Goal: Information Seeking & Learning: Learn about a topic

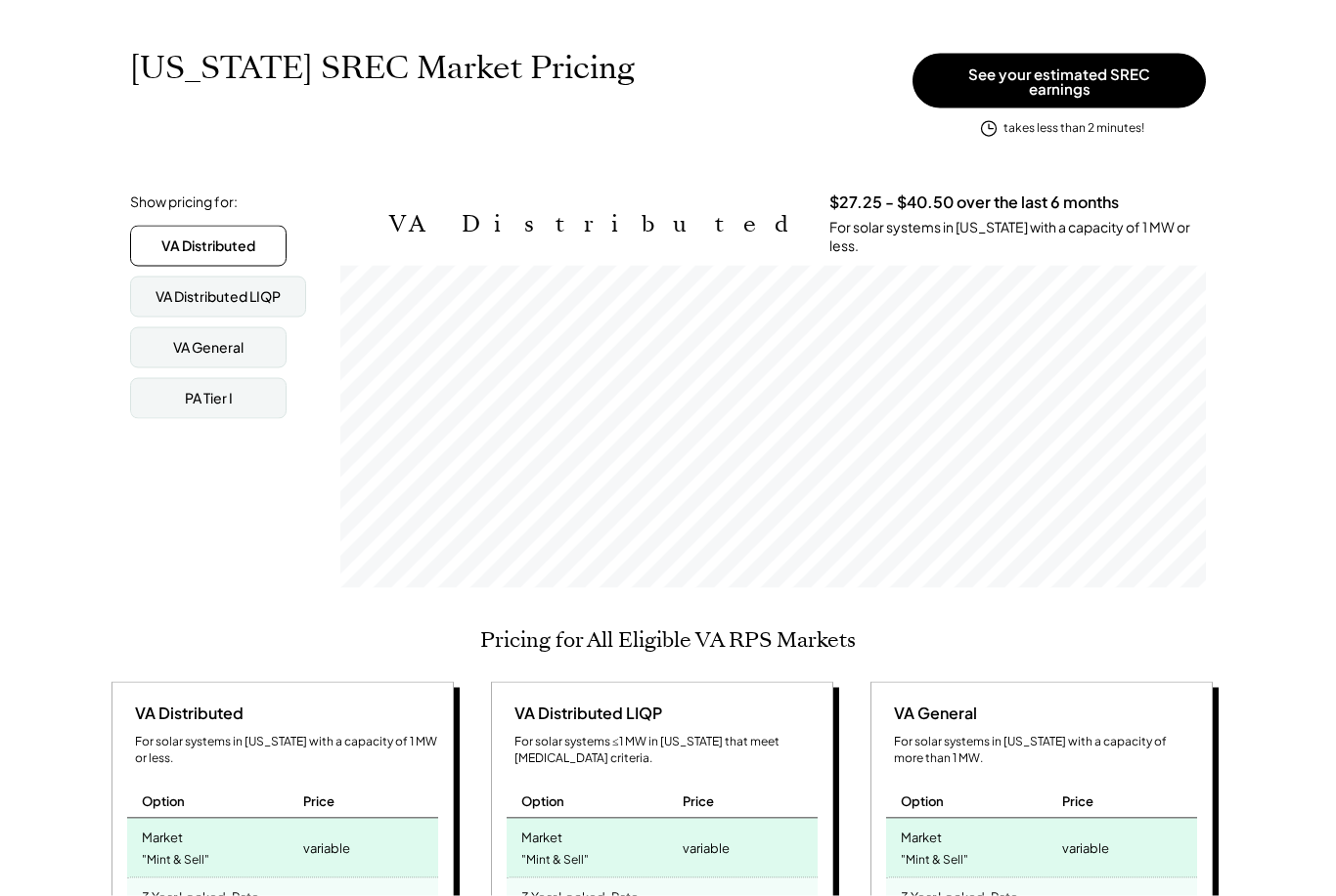
scroll to position [285, 0]
click at [160, 287] on div "VA Distributed LIQP" at bounding box center [218, 297] width 125 height 20
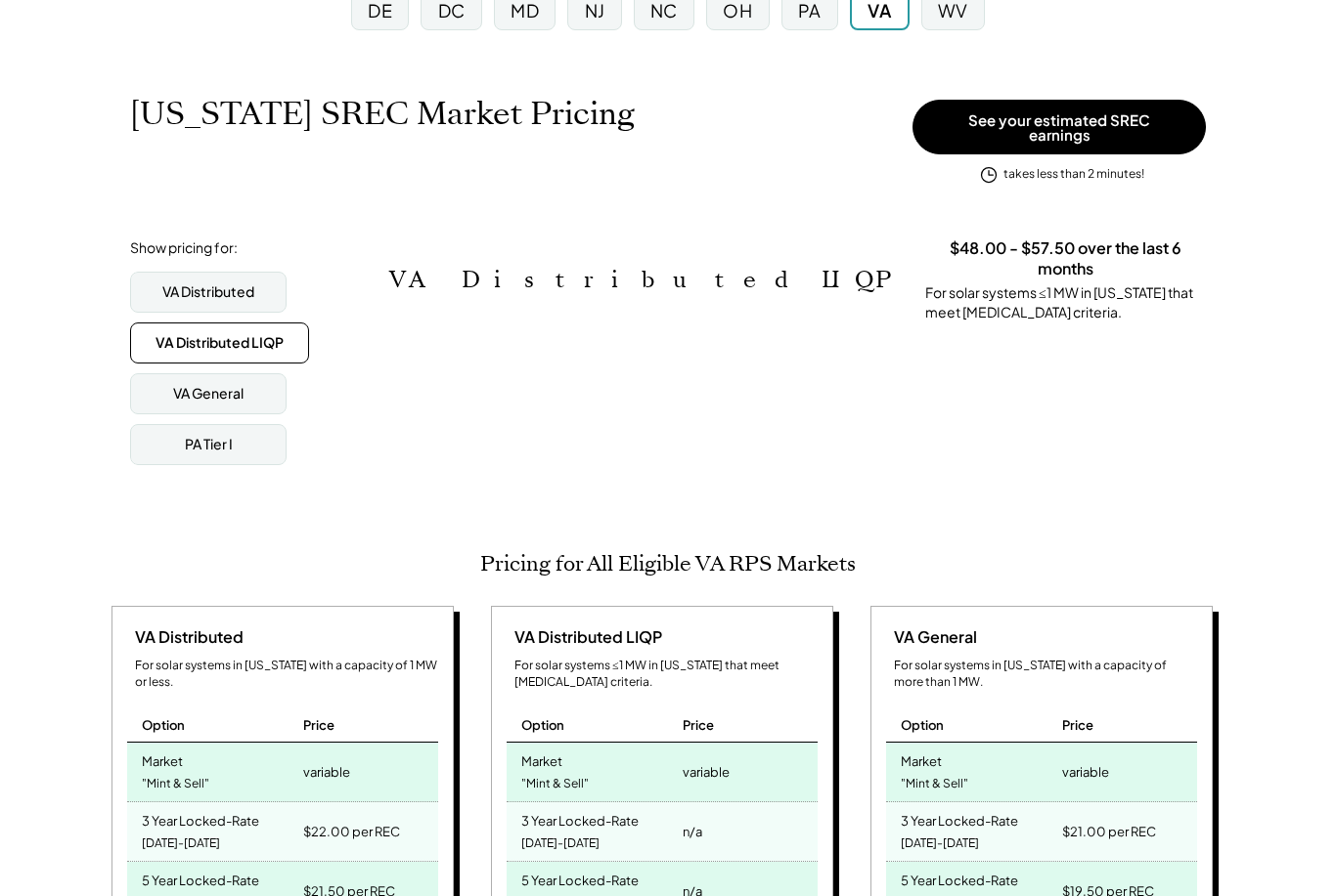
scroll to position [210, 0]
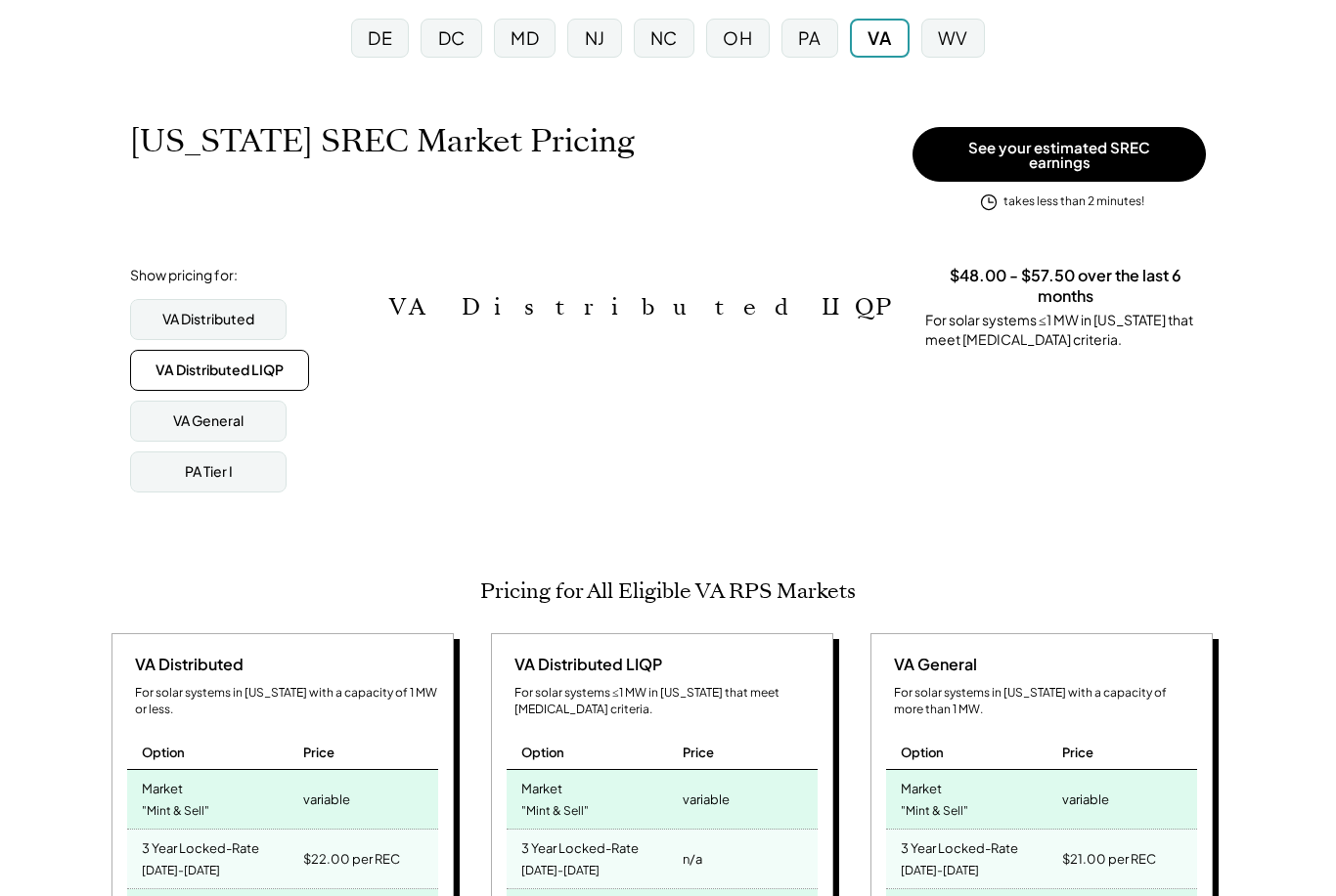
click at [158, 408] on div "VA General" at bounding box center [208, 421] width 157 height 41
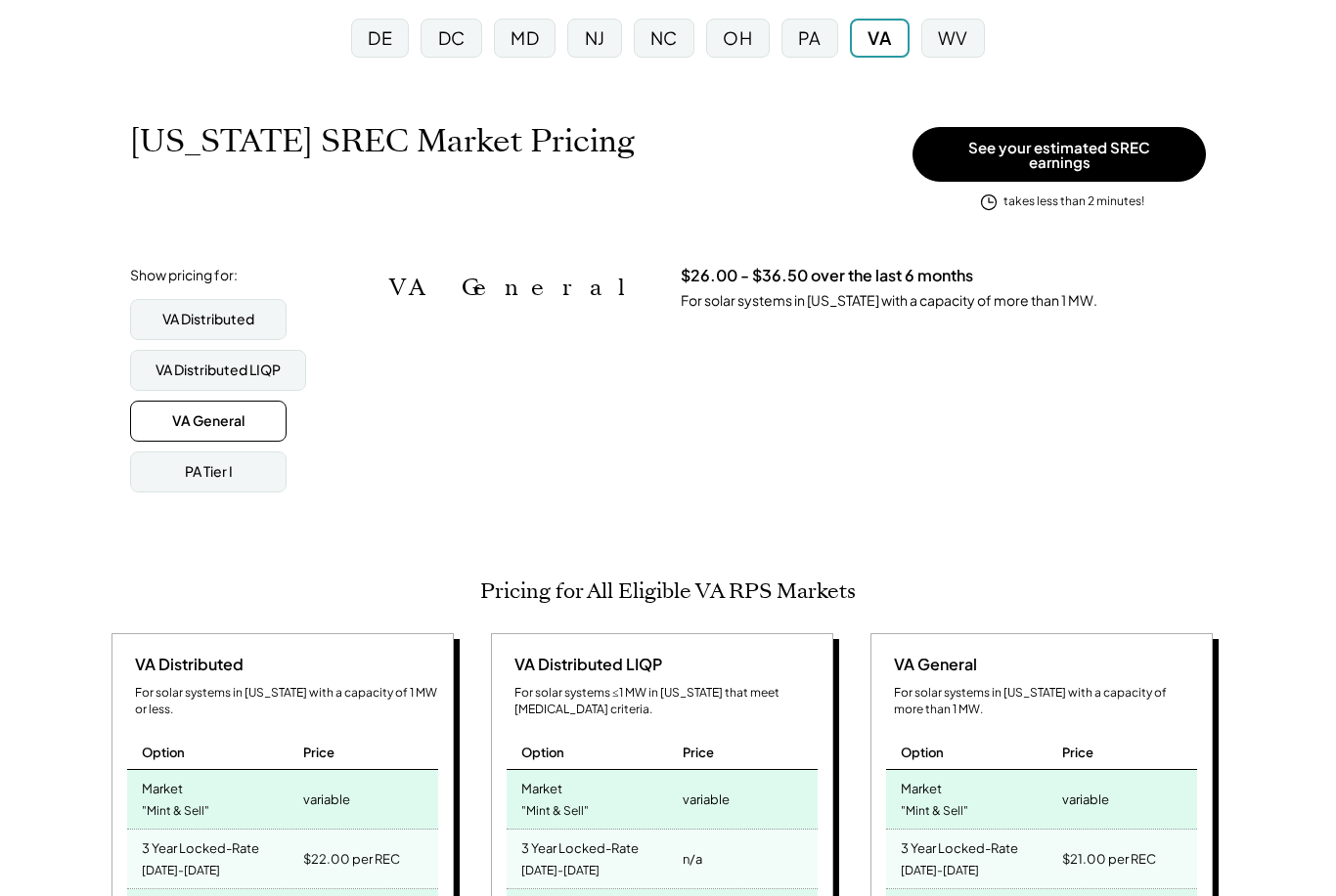
click at [152, 299] on div "VA Distributed" at bounding box center [208, 319] width 157 height 41
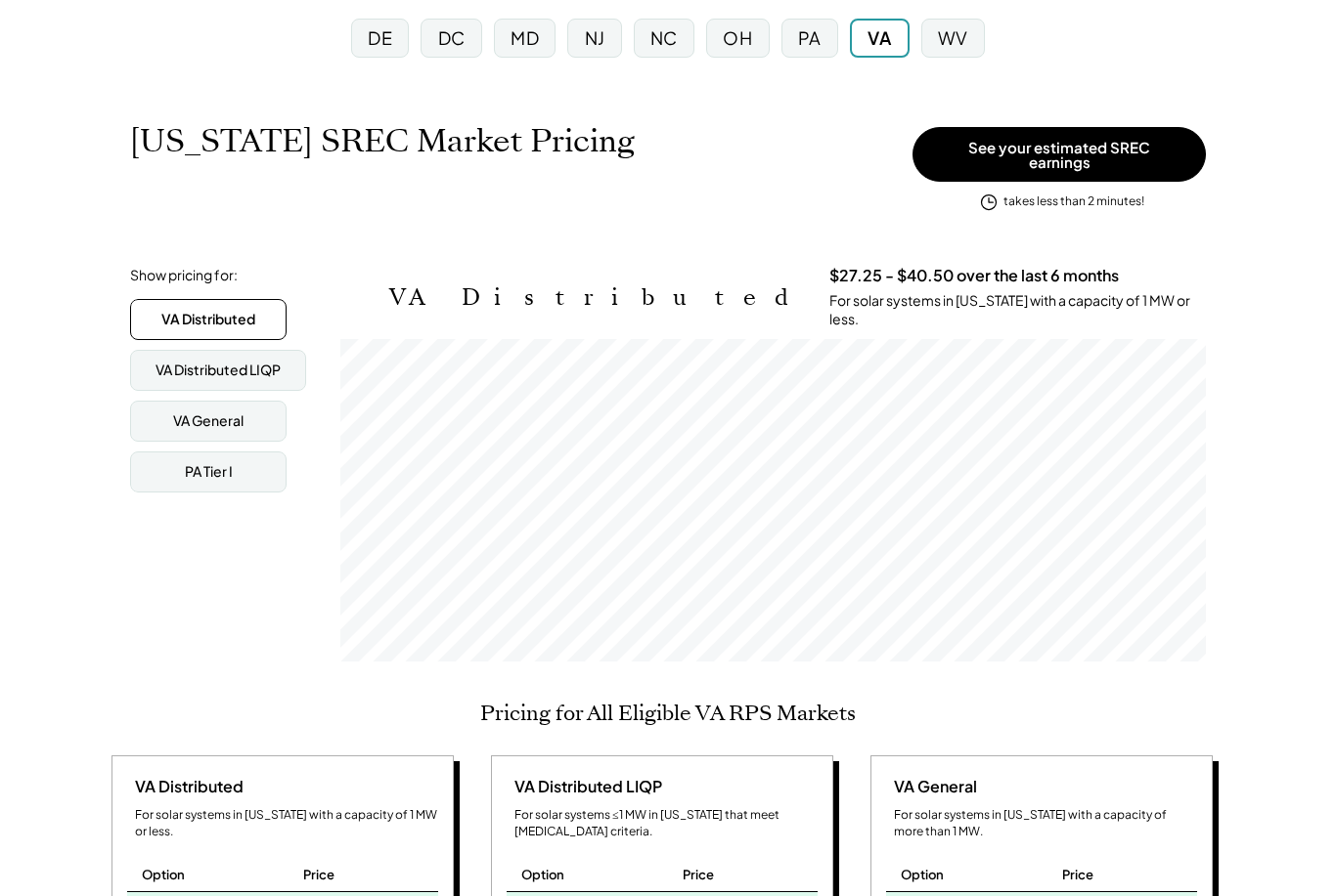
scroll to position [322, 866]
click at [163, 467] on div "PA Tier I" at bounding box center [208, 471] width 157 height 41
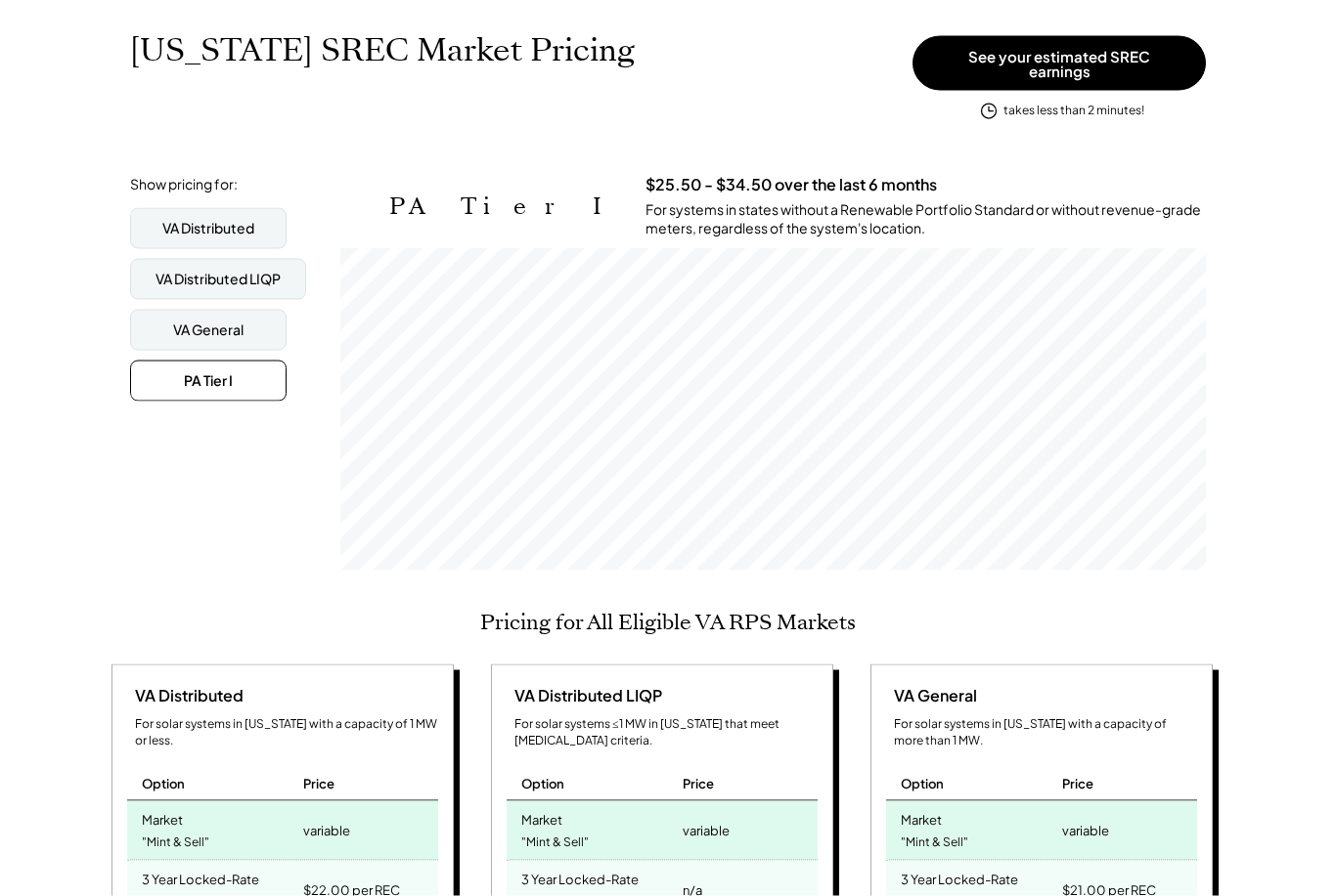
scroll to position [305, 0]
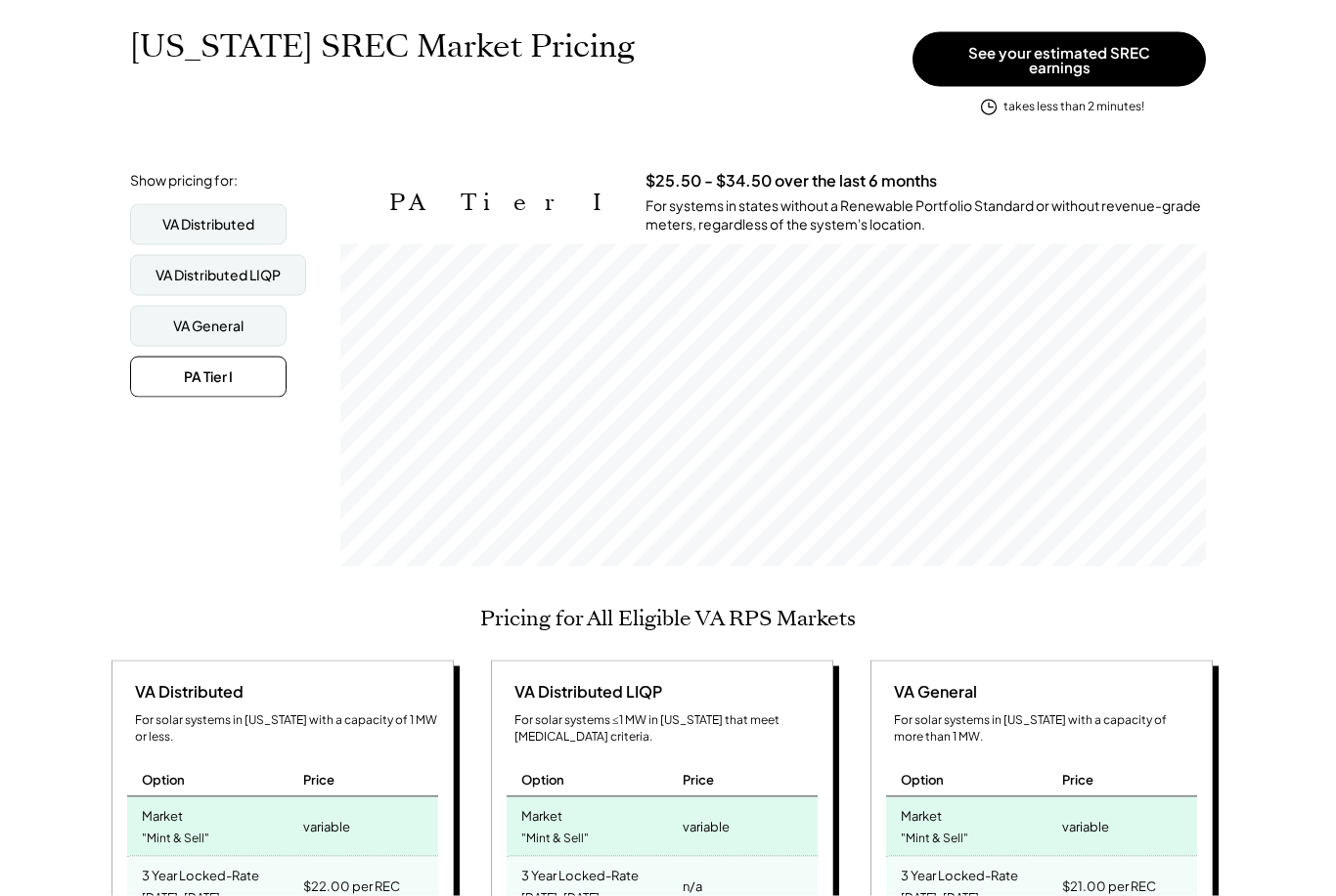
click at [147, 212] on div "VA Distributed" at bounding box center [208, 224] width 157 height 41
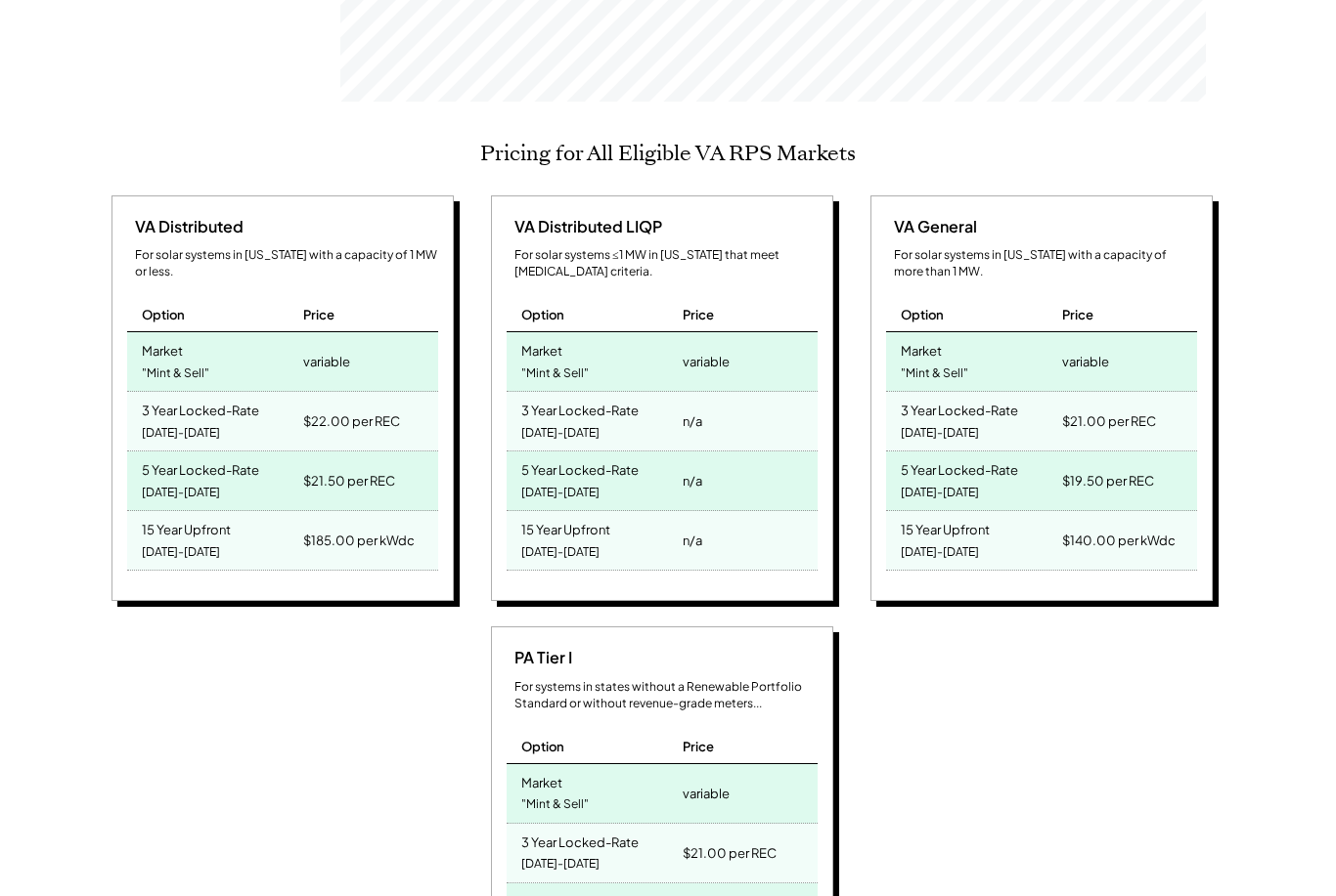
scroll to position [784, 0]
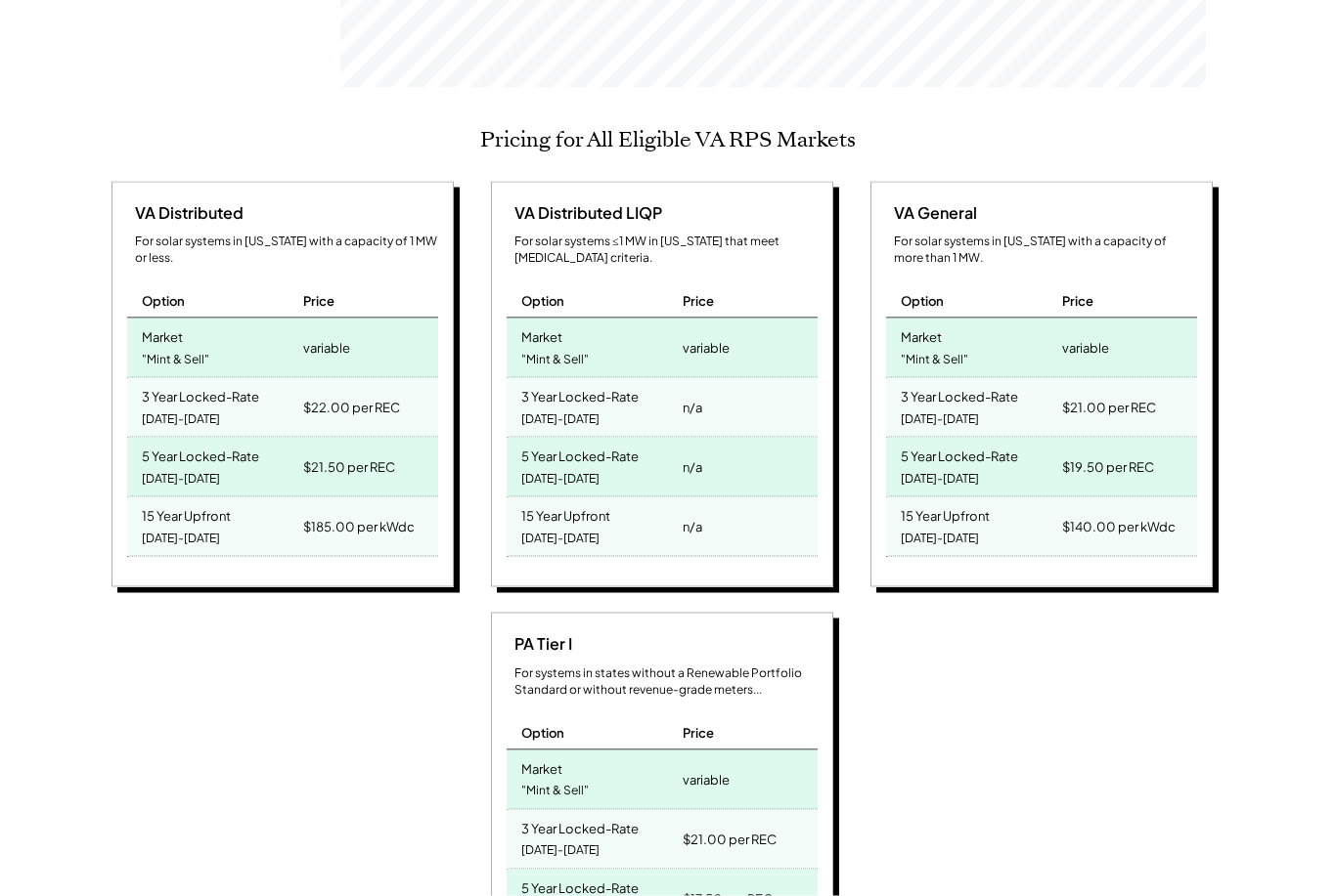
click at [1208, 687] on div "PA Tier I For systems in states without a Renewable Portfolio Standard or witho…" at bounding box center [664, 820] width 1119 height 413
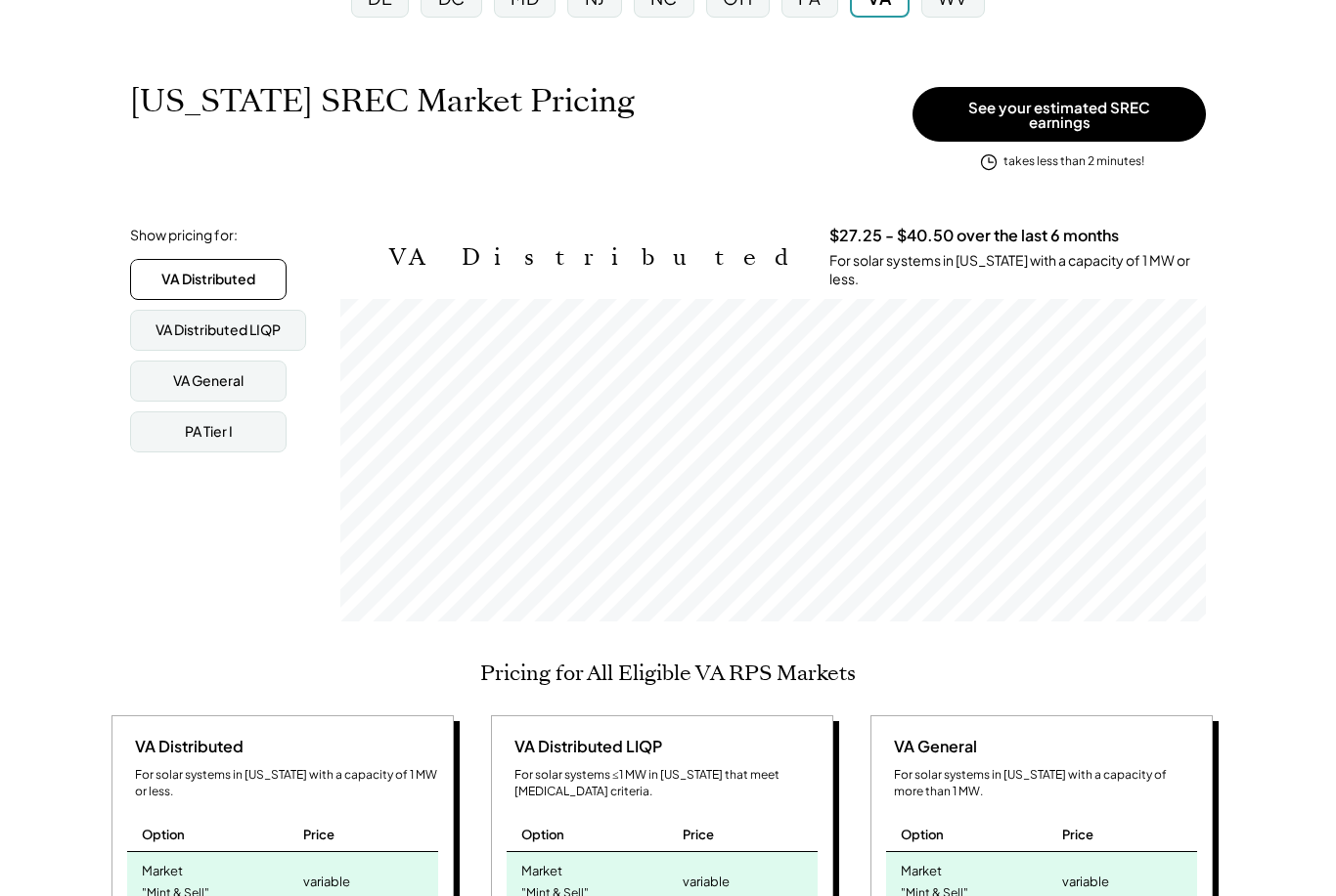
scroll to position [0, 0]
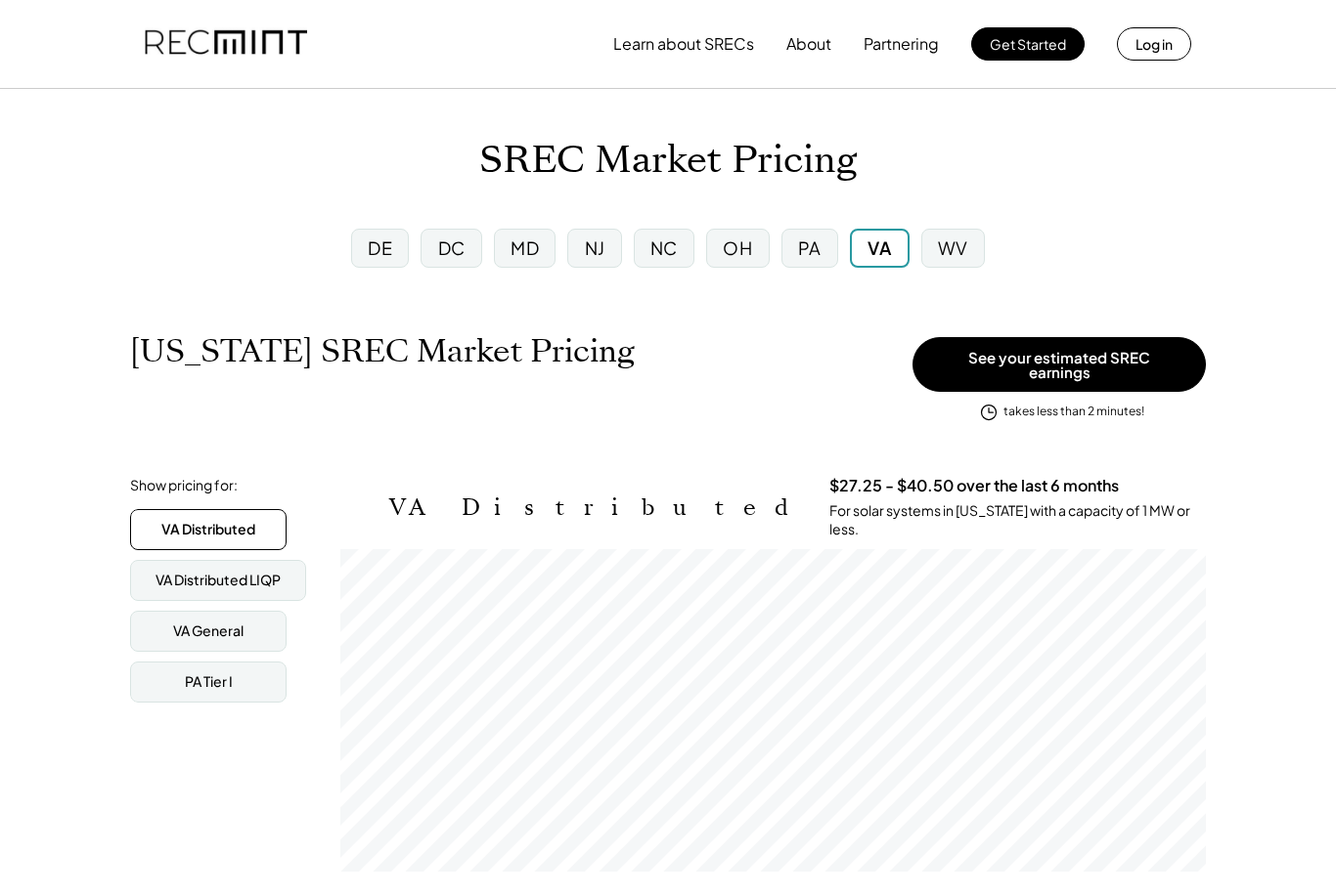
click at [964, 252] on div "WV" at bounding box center [953, 247] width 31 height 25
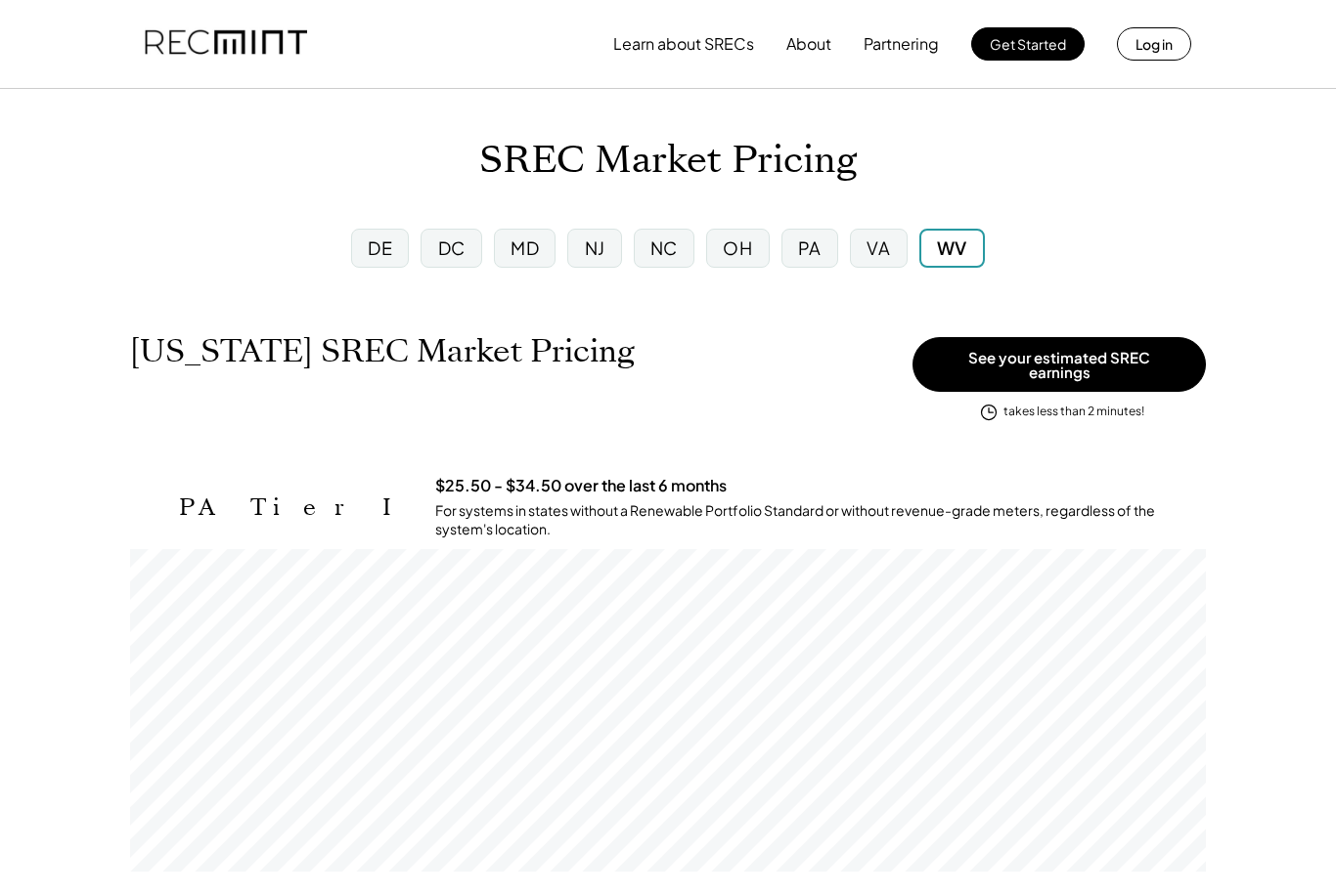
scroll to position [322, 1076]
click at [819, 266] on div "PA" at bounding box center [809, 248] width 57 height 39
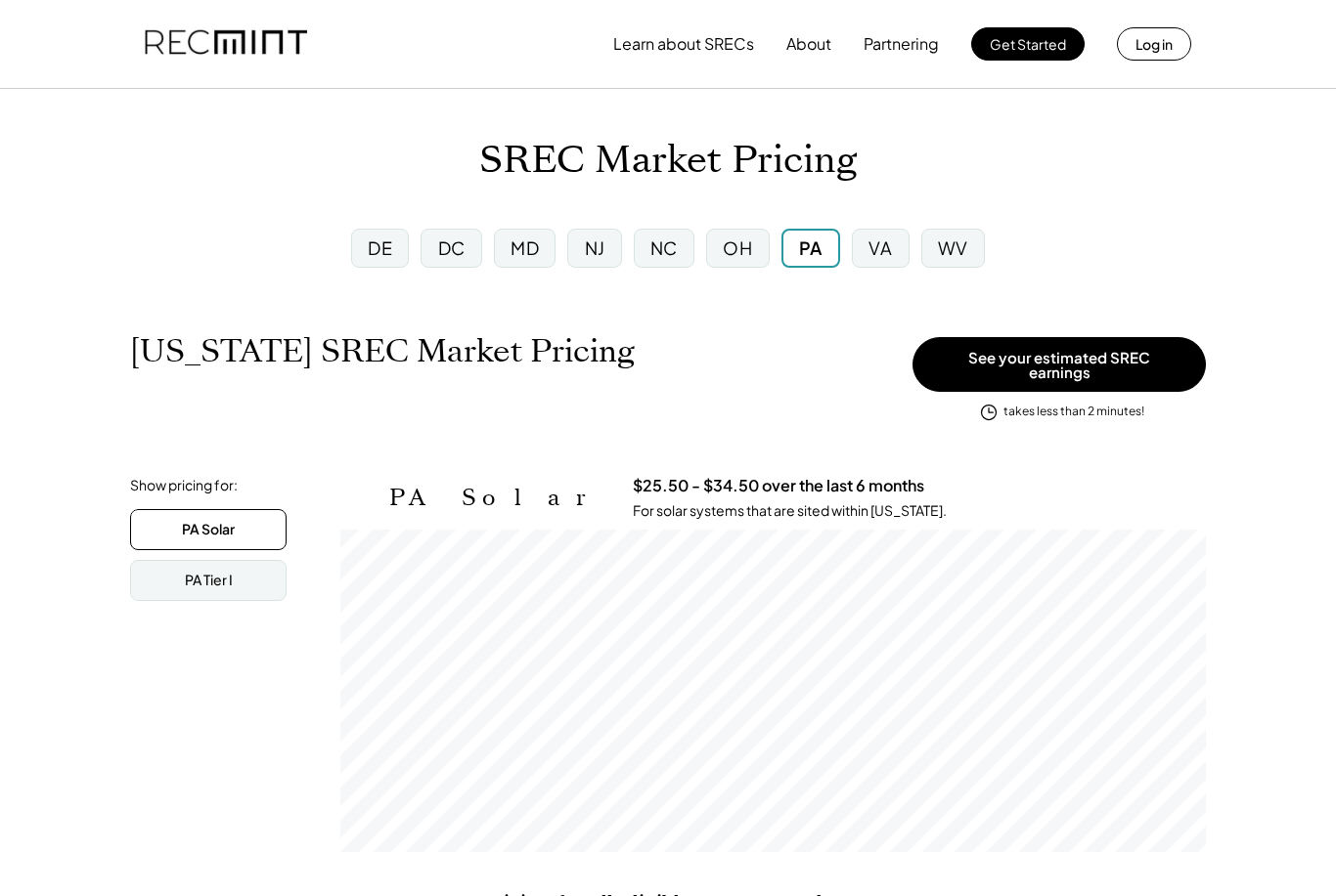
click at [741, 245] on div "OH" at bounding box center [737, 247] width 30 height 25
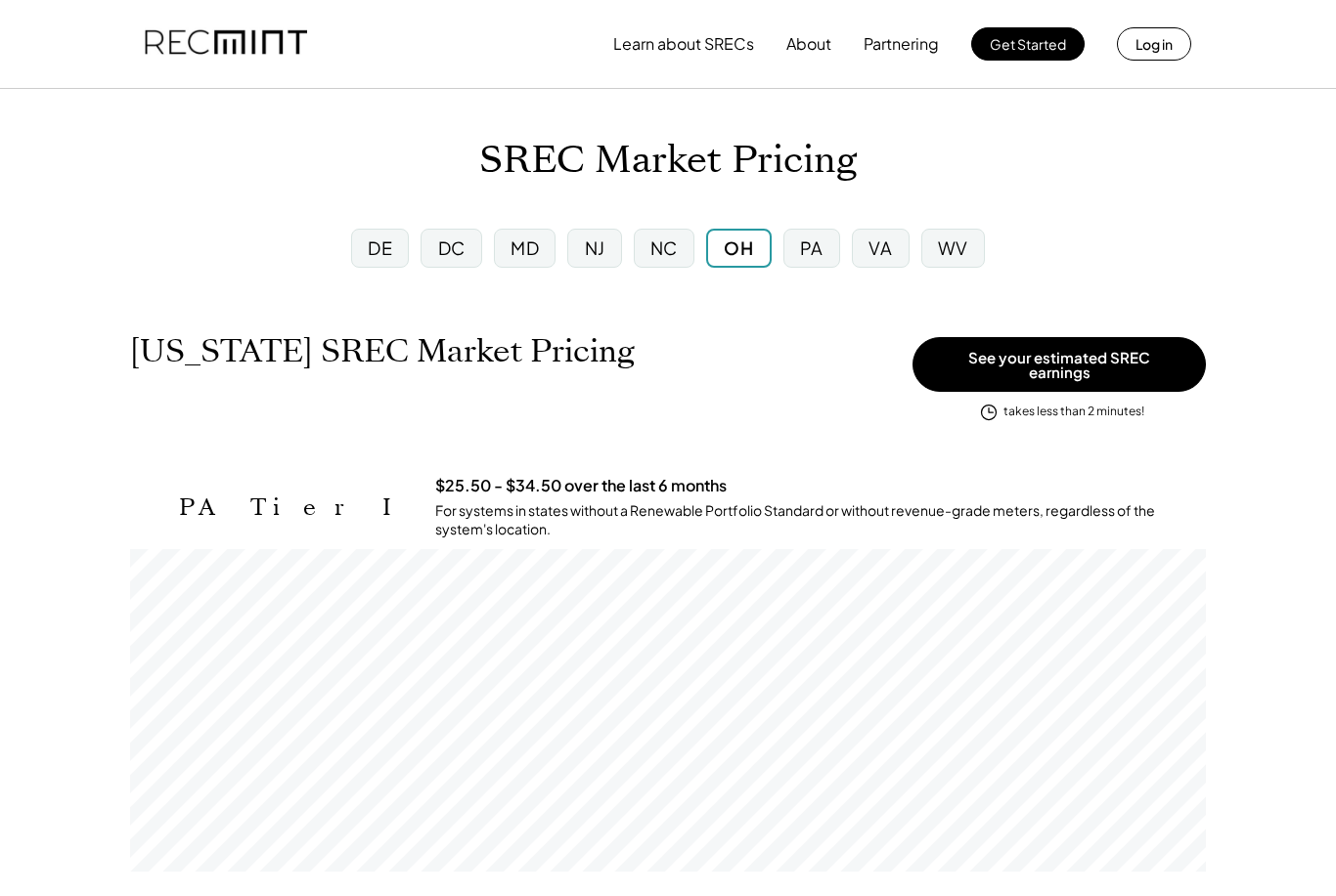
scroll to position [322, 1076]
click at [678, 248] on div "NC" at bounding box center [664, 247] width 28 height 25
click at [615, 253] on div "NJ" at bounding box center [594, 248] width 54 height 39
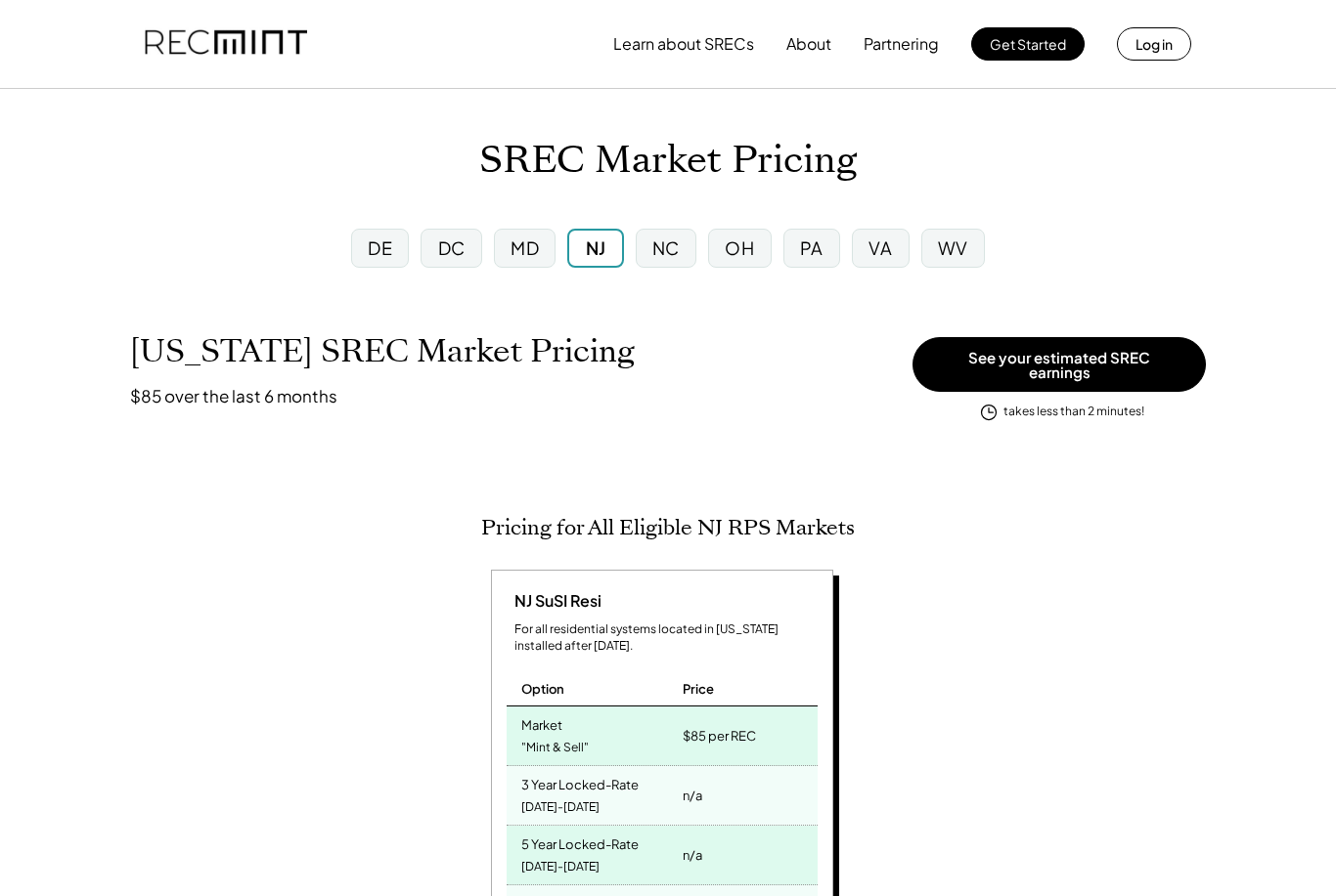
click at [880, 249] on div "VA" at bounding box center [880, 247] width 24 height 25
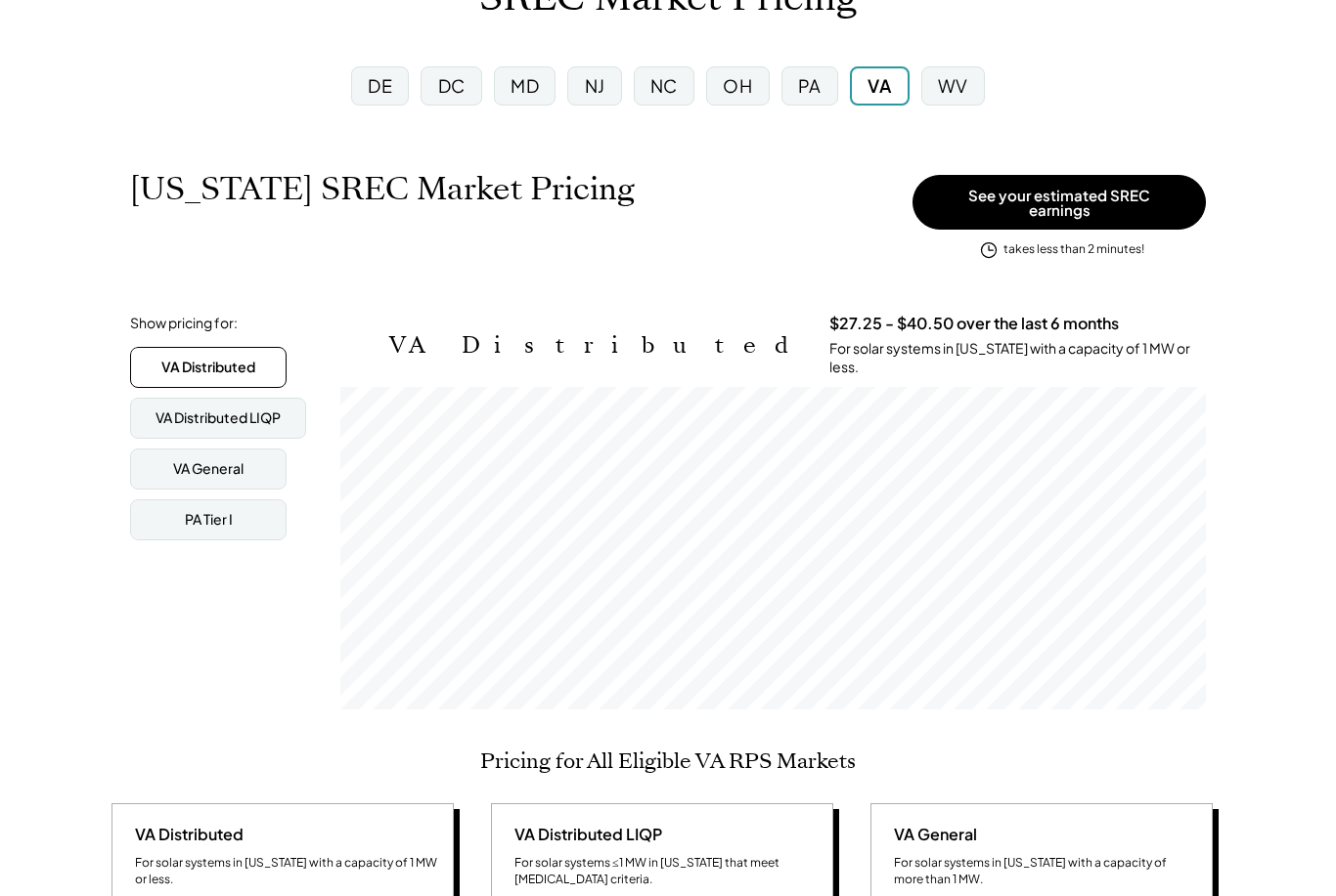
scroll to position [162, 0]
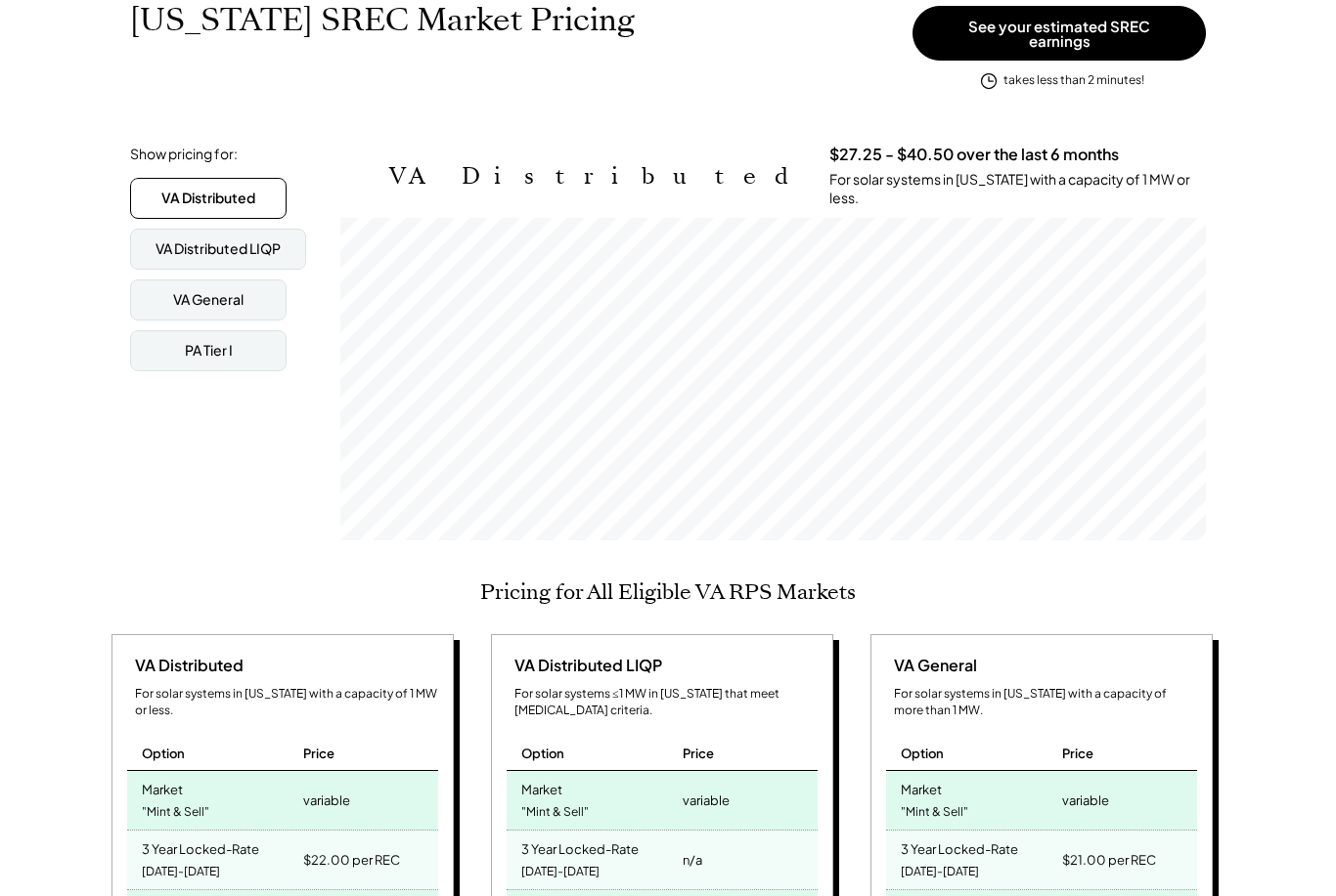
scroll to position [0, 0]
